Goal: Use online tool/utility

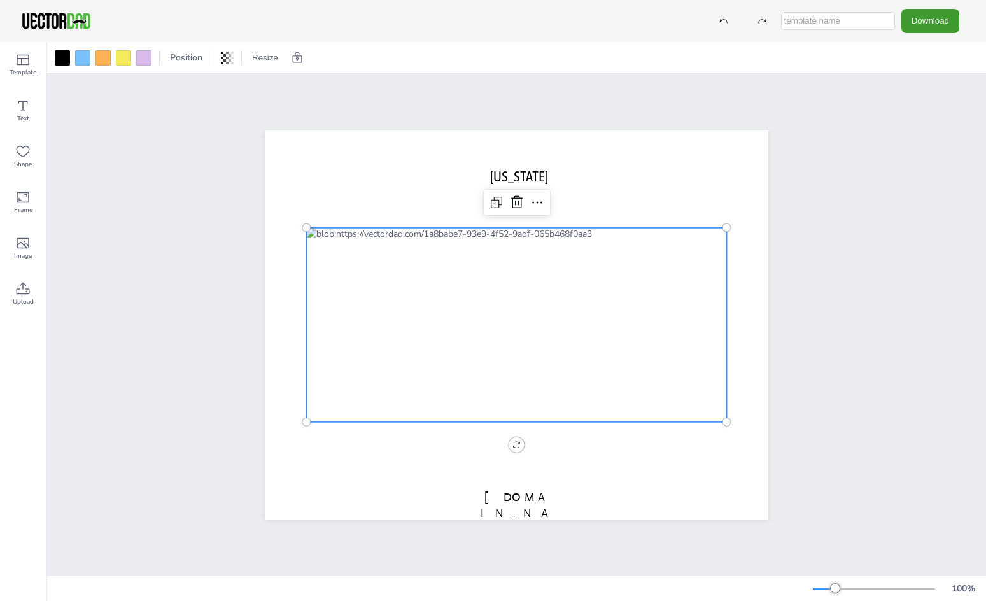
click at [550, 353] on div at bounding box center [516, 325] width 420 height 194
click at [489, 197] on icon at bounding box center [496, 202] width 15 height 15
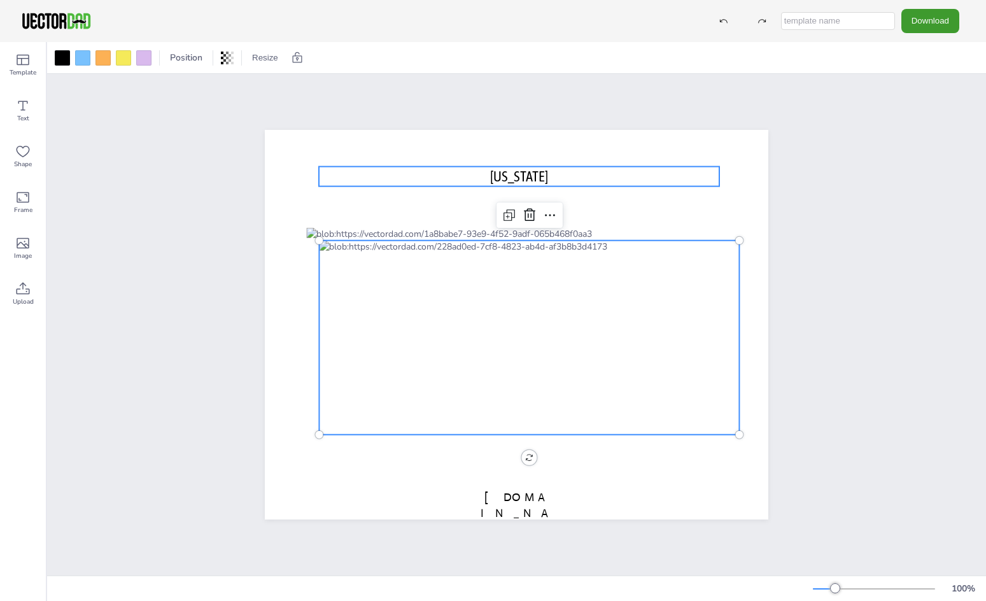
click at [662, 177] on p "[US_STATE]" at bounding box center [519, 177] width 400 height 20
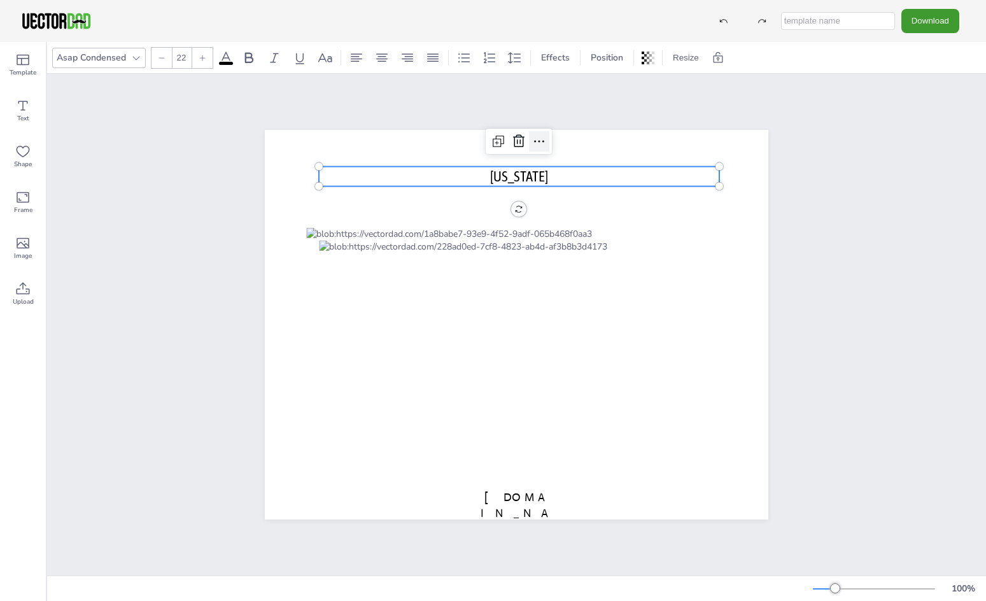
click at [535, 140] on icon at bounding box center [539, 141] width 10 height 2
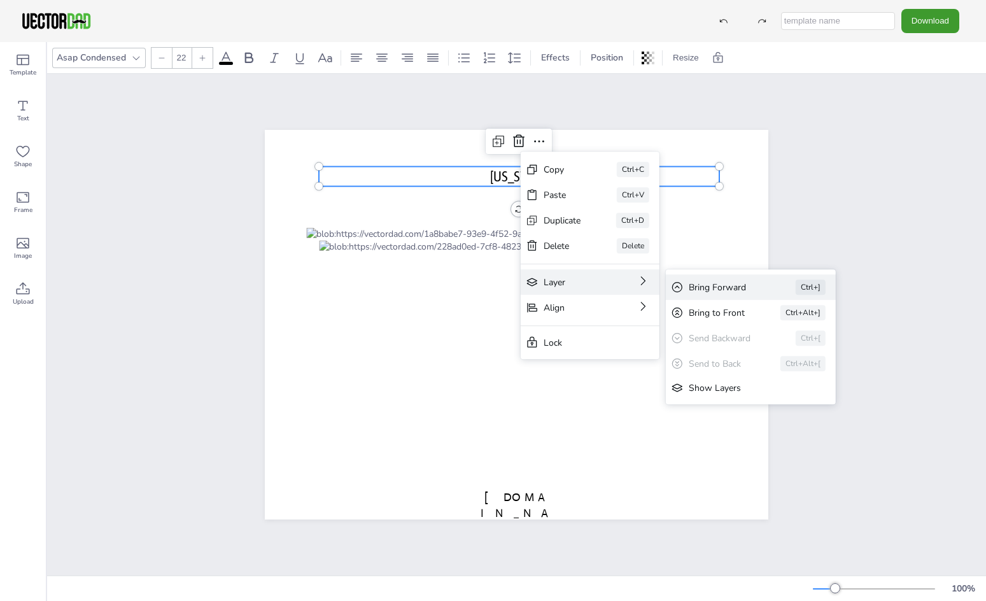
click at [716, 280] on div "Bring Forward Ctrl+]" at bounding box center [751, 286] width 170 height 25
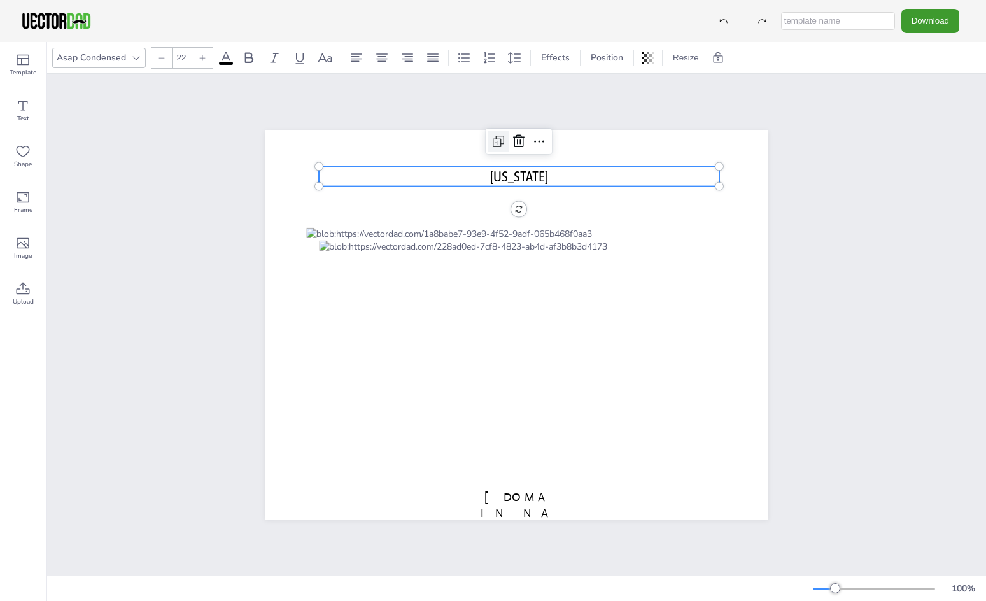
click at [494, 140] on icon at bounding box center [498, 141] width 15 height 15
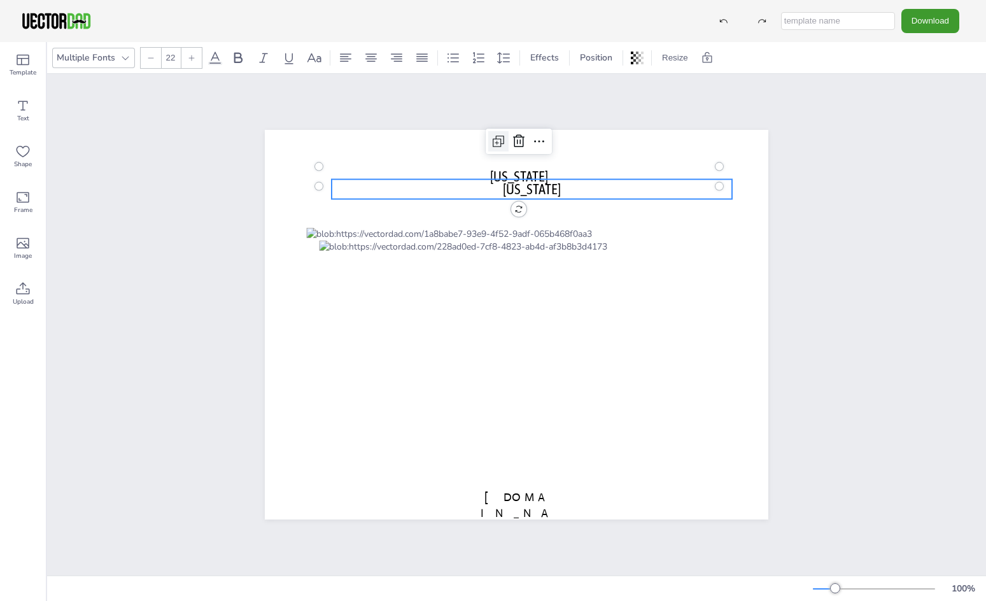
type input "--"
click at [548, 148] on icon at bounding box center [551, 153] width 15 height 15
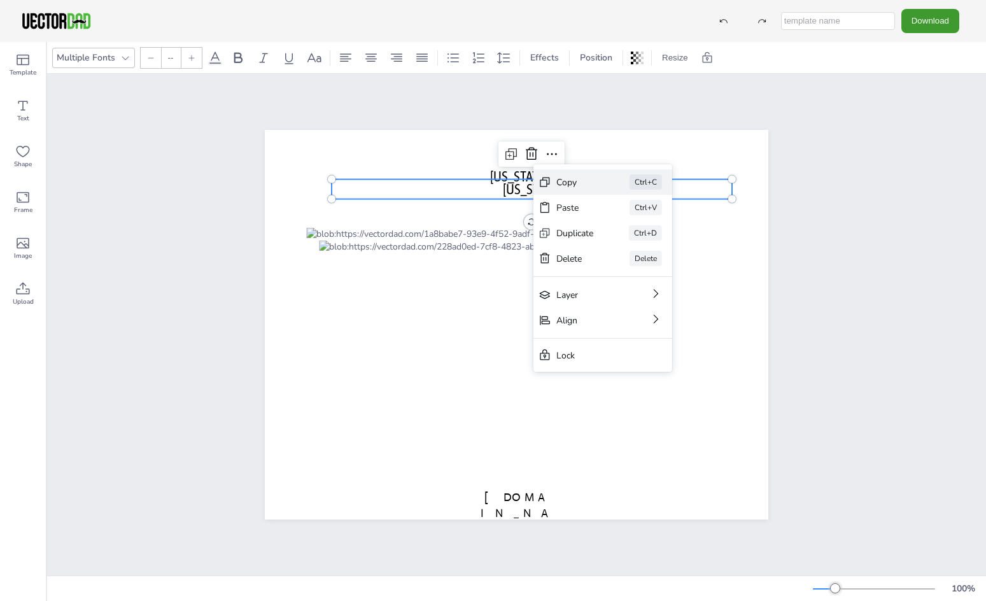
click at [564, 183] on div "Copy" at bounding box center [575, 182] width 38 height 12
